Goal: Task Accomplishment & Management: Manage account settings

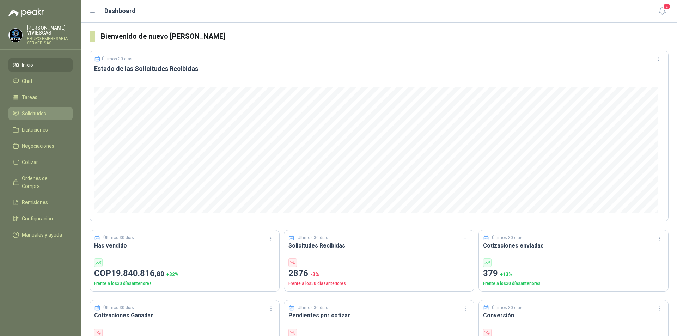
click at [29, 112] on span "Solicitudes" at bounding box center [34, 114] width 24 height 8
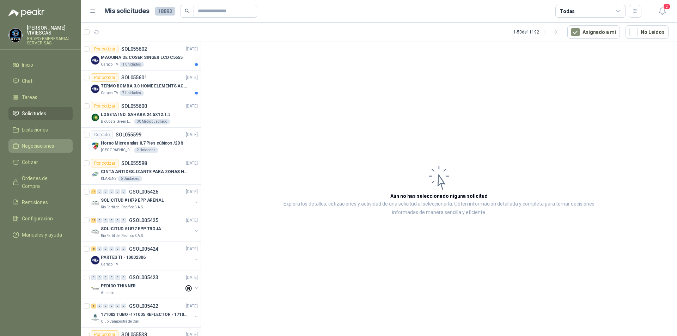
click at [36, 144] on span "Negociaciones" at bounding box center [38, 146] width 32 height 8
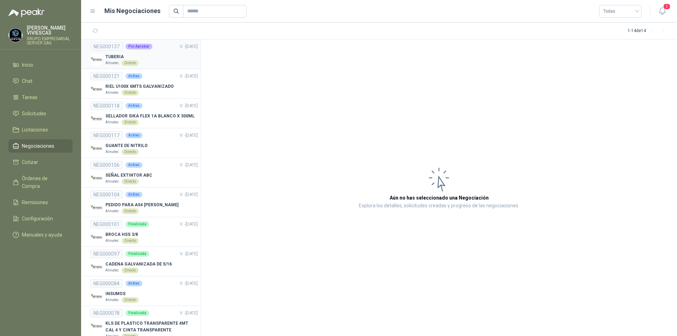
click at [137, 46] on div "Por Aprobar" at bounding box center [139, 47] width 27 height 6
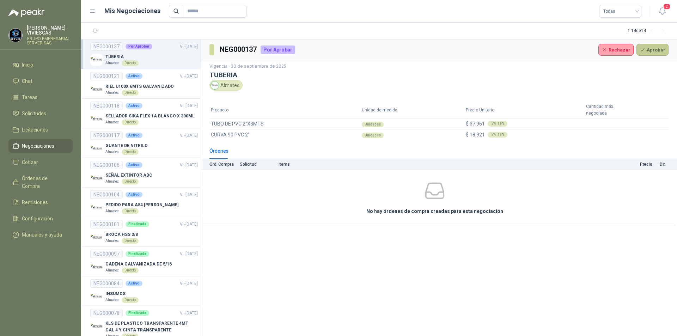
click at [654, 51] on button "Aprobar" at bounding box center [652, 50] width 32 height 12
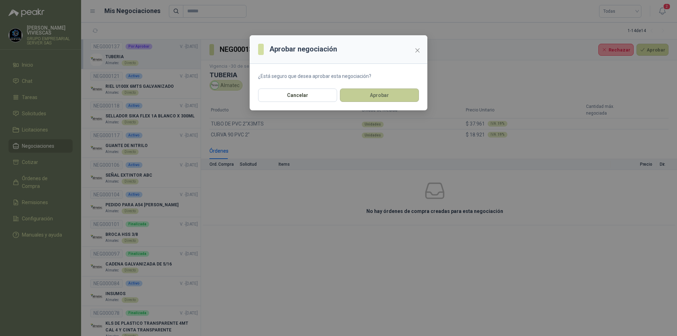
click at [377, 92] on button "Aprobar" at bounding box center [379, 94] width 79 height 13
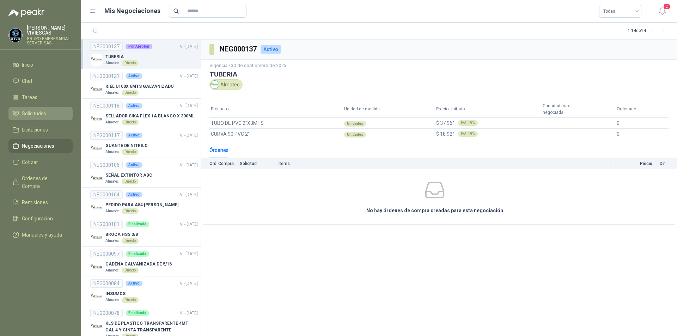
click at [31, 113] on span "Solicitudes" at bounding box center [34, 114] width 24 height 8
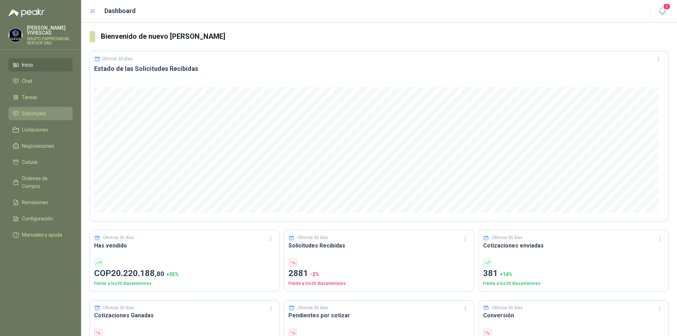
click at [32, 112] on span "Solicitudes" at bounding box center [34, 114] width 24 height 8
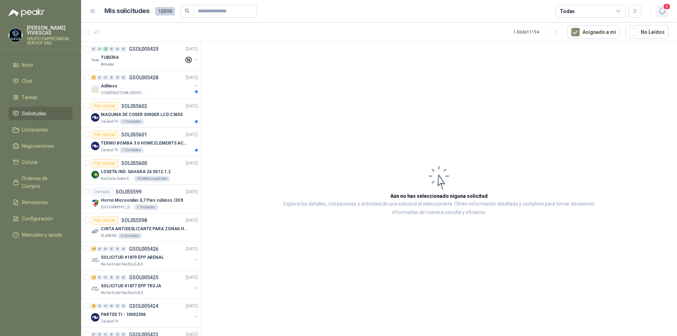
click at [661, 10] on icon "button" at bounding box center [662, 11] width 9 height 9
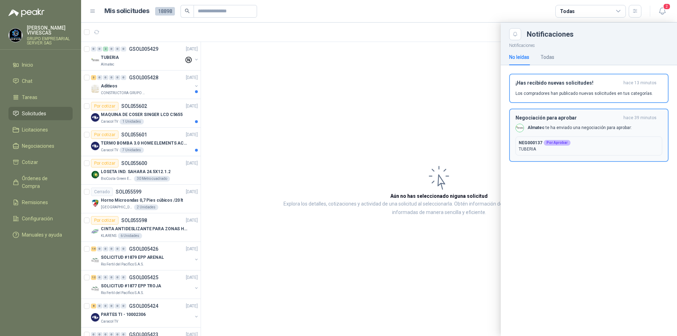
click at [611, 147] on p "TUBERIA" at bounding box center [589, 149] width 140 height 6
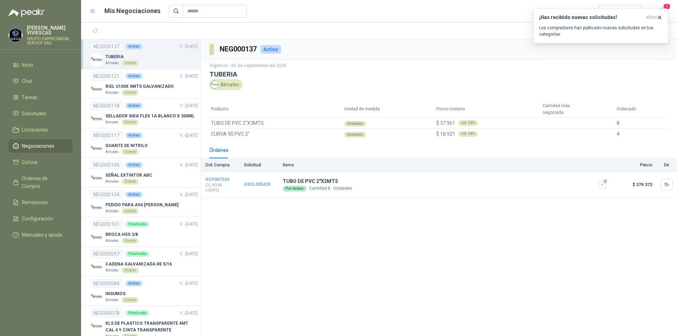
click at [40, 268] on menu "[PERSON_NAME] GRUPO EMPRESARIAL SERVER SAS Inicio Chat Tareas Solicitudes Licit…" at bounding box center [40, 168] width 81 height 336
